Goal: Task Accomplishment & Management: Manage account settings

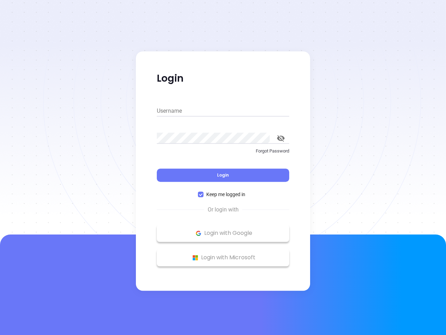
click at [223, 167] on div "Login" at bounding box center [223, 171] width 132 height 22
click at [223, 111] on input "Username" at bounding box center [223, 110] width 132 height 11
click at [281, 138] on icon "toggle password visibility" at bounding box center [281, 138] width 8 height 7
click at [223, 175] on span "Login" at bounding box center [223, 175] width 12 height 6
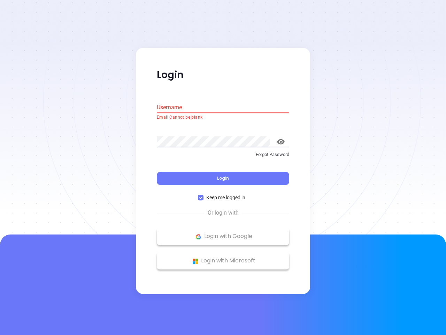
click at [223, 194] on span "Keep me logged in" at bounding box center [226, 198] width 45 height 8
click at [204, 195] on input "Keep me logged in" at bounding box center [201, 198] width 6 height 6
checkbox input "false"
click at [223, 233] on p "Login with Google" at bounding box center [222, 236] width 125 height 10
click at [223, 257] on p "Login with Microsoft" at bounding box center [222, 260] width 125 height 10
